Goal: Browse casually: Explore the website without a specific task or goal

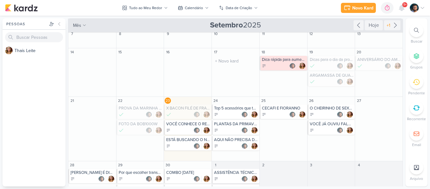
scroll to position [44, 0]
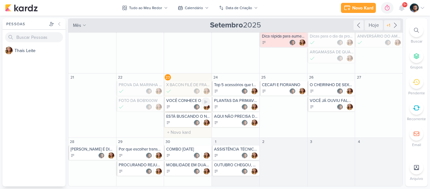
click at [198, 106] on img at bounding box center [197, 107] width 6 height 6
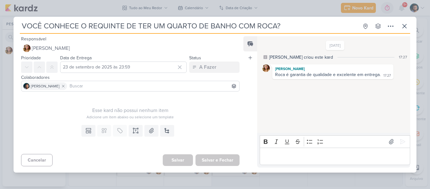
drag, startPoint x: 165, startPoint y: 26, endPoint x: 282, endPoint y: 25, distance: 116.8
click at [282, 25] on input "VOCÊ CONHECE O REQUINTE DE TER UM QUARTO DE BANHO COM ROCA?" at bounding box center [189, 25] width 339 height 11
drag, startPoint x: 23, startPoint y: 26, endPoint x: 303, endPoint y: 25, distance: 279.5
click at [303, 25] on input "VOCÊ CONHECE O REQUINTE DE TER UM QUARTO DE BANHO COM ROCA?" at bounding box center [189, 25] width 339 height 11
click at [84, 3] on div "VOCÊ CONHECE O REQUINTE DE TER UM QUARTO DE BANHO COM ROCA? Criado por Thaís" at bounding box center [215, 94] width 430 height 189
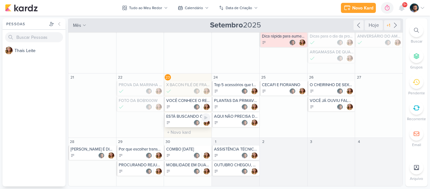
click at [184, 123] on div at bounding box center [188, 122] width 44 height 6
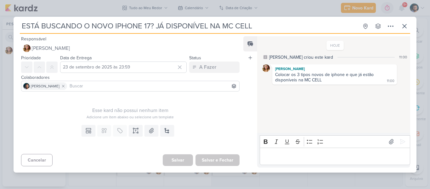
drag, startPoint x: 115, startPoint y: 25, endPoint x: 151, endPoint y: 25, distance: 36.2
click at [151, 25] on input "ESTÁ BUSCANDO O NOVO IPHONE 17? JÁ DISPONÍVEL NA MC CELL" at bounding box center [189, 25] width 339 height 11
drag, startPoint x: 36, startPoint y: 30, endPoint x: 27, endPoint y: 27, distance: 8.9
click at [35, 29] on input "ESTÁ BUSCANDO O NOVO IPHONE 17? JÁ DISPONÍVEL NA MC CELL" at bounding box center [189, 25] width 339 height 11
drag, startPoint x: 20, startPoint y: 25, endPoint x: 147, endPoint y: 25, distance: 127.2
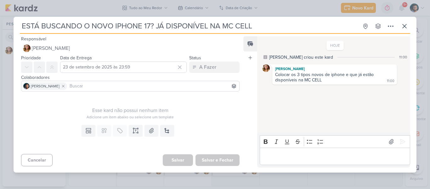
click at [147, 25] on input "ESTÁ BUSCANDO O NOVO IPHONE 17? JÁ DISPONÍVEL NA MC CELL" at bounding box center [189, 25] width 339 height 11
drag, startPoint x: 154, startPoint y: 25, endPoint x: 21, endPoint y: 23, distance: 132.8
click at [21, 23] on input "ESTÁ BUSCANDO O NOVO IPHONE 17? JÁ DISPONÍVEL NA MC CELL" at bounding box center [189, 25] width 339 height 11
click at [333, 153] on p "Editor editing area: main" at bounding box center [335, 156] width 144 height 8
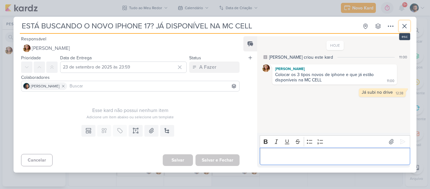
drag, startPoint x: 404, startPoint y: 27, endPoint x: 386, endPoint y: 38, distance: 21.6
click at [404, 27] on icon at bounding box center [405, 26] width 8 height 8
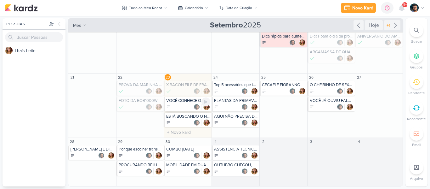
click at [180, 108] on div at bounding box center [188, 107] width 44 height 6
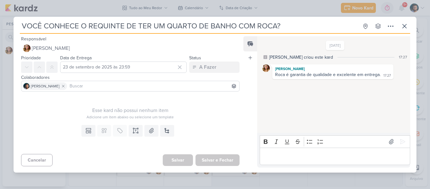
click at [304, 153] on p "Editor editing area: main" at bounding box center [335, 156] width 144 height 8
